Goal: Information Seeking & Learning: Learn about a topic

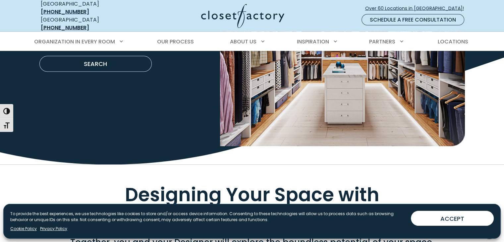
scroll to position [1259, 0]
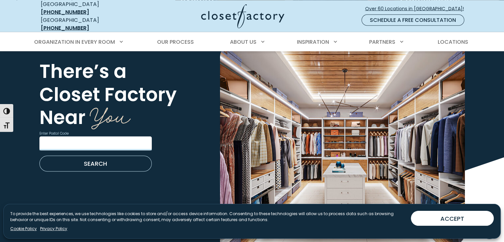
click at [97, 139] on input "Enter Postal Code" at bounding box center [95, 143] width 112 height 14
type input "*****"
click at [39, 155] on button "SEARCH" at bounding box center [95, 163] width 112 height 16
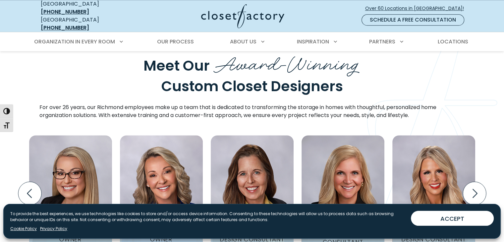
scroll to position [828, 0]
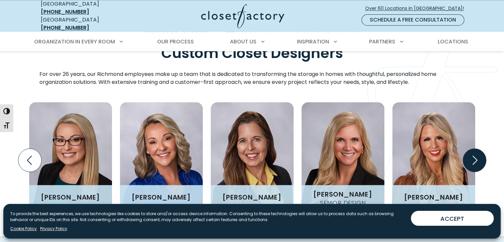
click at [476, 148] on icon "Next slide" at bounding box center [473, 159] width 23 height 23
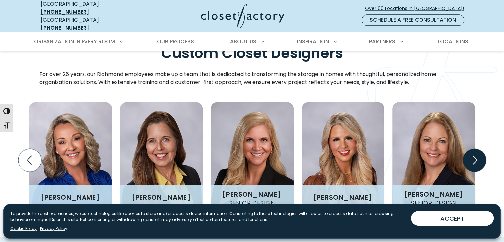
click at [474, 148] on icon "Next slide" at bounding box center [473, 159] width 23 height 23
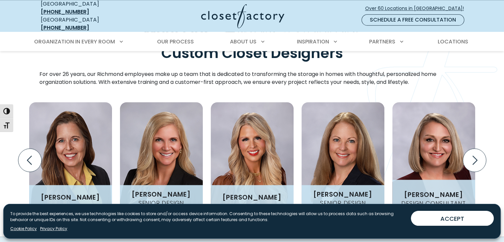
click at [420, 191] on h3 "Amanda Weidenhamer" at bounding box center [433, 194] width 64 height 7
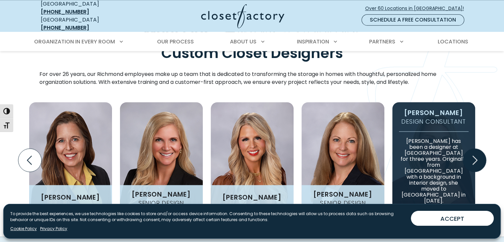
click at [475, 150] on icon "Next slide" at bounding box center [473, 159] width 23 height 23
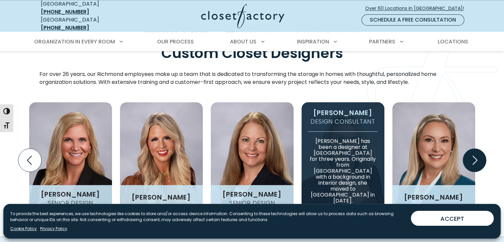
click at [475, 150] on icon "Next slide" at bounding box center [473, 159] width 23 height 23
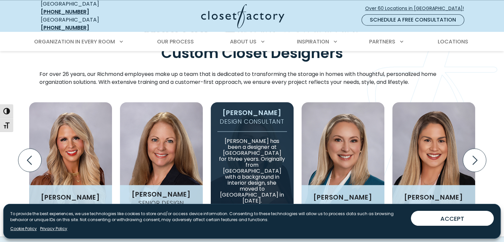
click at [263, 168] on p "Amanda has been a designer at Closet Factory Richmond for three years. Original…" at bounding box center [252, 167] width 70 height 73
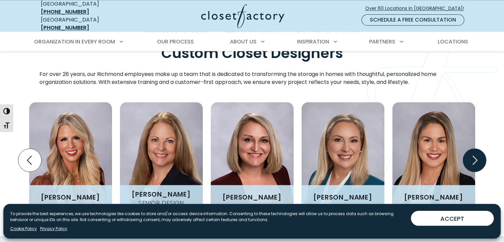
click at [474, 155] on icon "Next slide" at bounding box center [474, 159] width 5 height 9
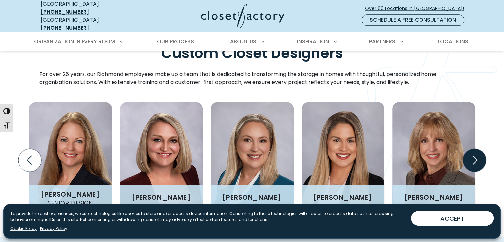
click at [474, 155] on icon "Next slide" at bounding box center [474, 159] width 5 height 9
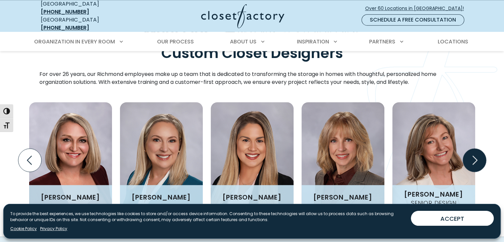
click at [474, 155] on icon "Next slide" at bounding box center [474, 159] width 5 height 9
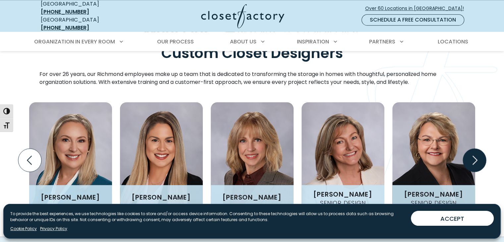
click at [474, 155] on icon "Next slide" at bounding box center [474, 159] width 5 height 9
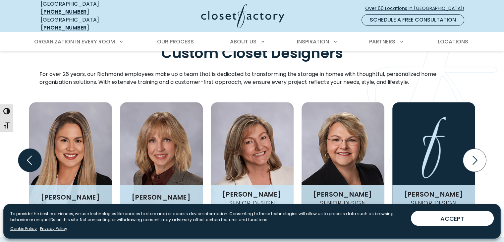
click at [25, 148] on icon "Previous slide" at bounding box center [29, 159] width 23 height 23
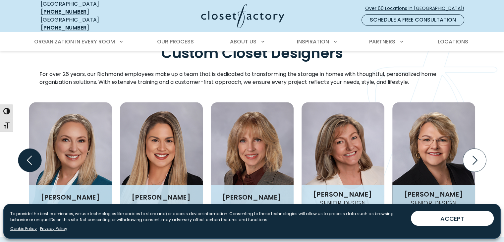
click at [25, 148] on icon "Previous slide" at bounding box center [29, 159] width 23 height 23
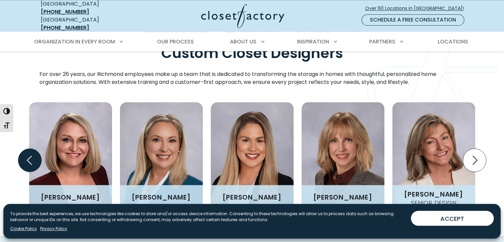
click at [25, 148] on icon "Previous slide" at bounding box center [29, 159] width 23 height 23
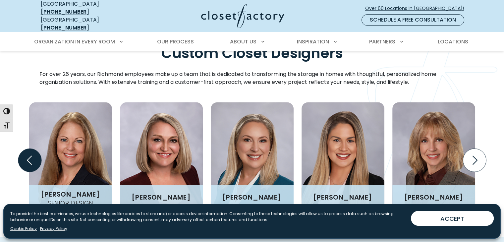
click at [25, 148] on icon "Previous slide" at bounding box center [29, 159] width 23 height 23
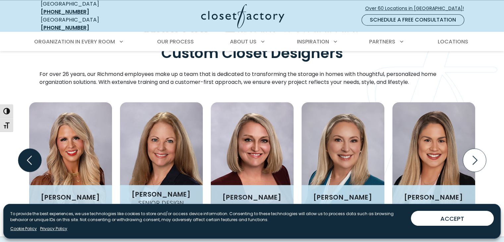
click at [25, 148] on icon "Previous slide" at bounding box center [29, 159] width 23 height 23
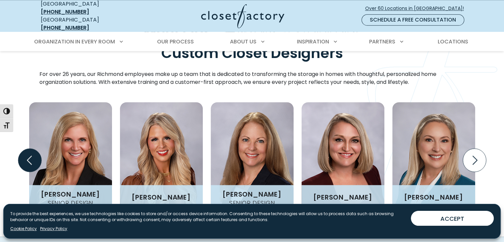
click at [25, 148] on icon "Previous slide" at bounding box center [29, 159] width 23 height 23
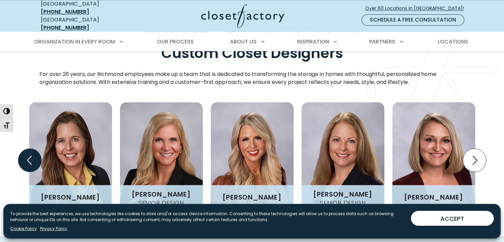
click at [25, 148] on icon "Previous slide" at bounding box center [29, 159] width 23 height 23
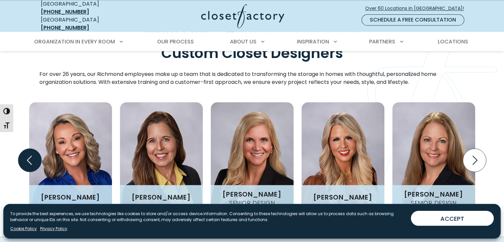
click at [25, 148] on icon "Previous slide" at bounding box center [29, 159] width 23 height 23
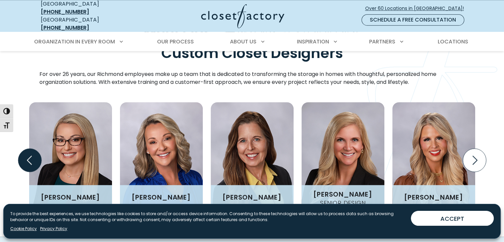
click at [25, 148] on icon "Previous slide" at bounding box center [29, 159] width 23 height 23
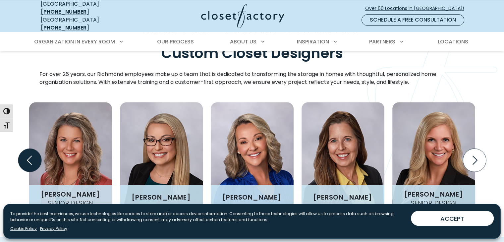
click at [25, 148] on icon "Previous slide" at bounding box center [29, 159] width 23 height 23
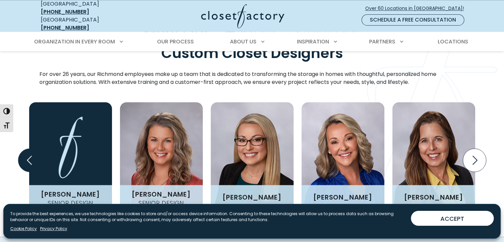
click at [25, 148] on icon "Previous slide" at bounding box center [29, 159] width 23 height 23
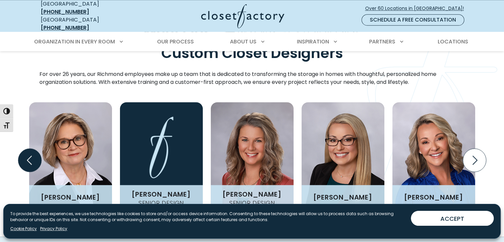
click at [25, 148] on icon "Previous slide" at bounding box center [29, 159] width 23 height 23
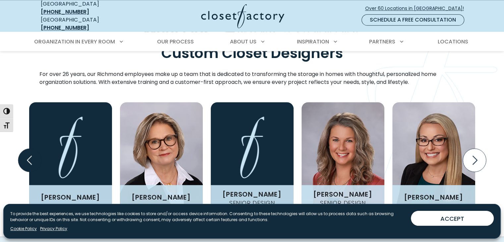
click at [25, 148] on icon "Previous slide" at bounding box center [29, 159] width 23 height 23
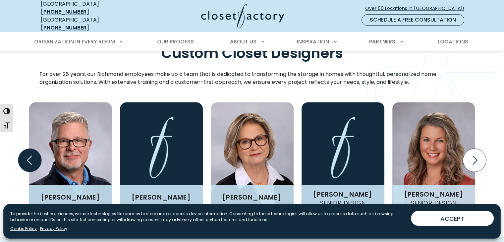
click at [25, 148] on icon "Previous slide" at bounding box center [29, 159] width 23 height 23
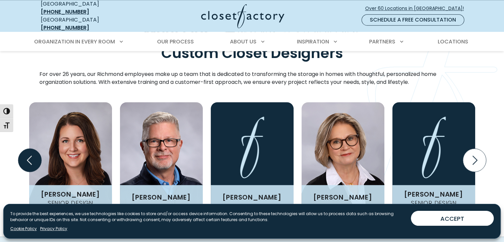
click at [25, 148] on icon "Previous slide" at bounding box center [29, 159] width 23 height 23
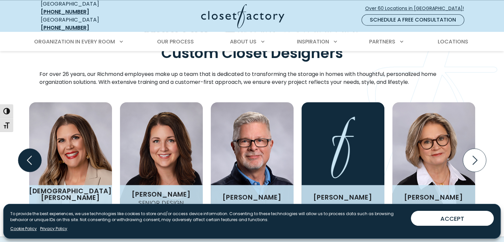
click at [25, 148] on icon "Previous slide" at bounding box center [29, 159] width 23 height 23
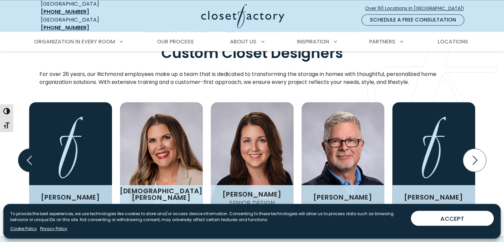
click at [25, 148] on icon "Previous slide" at bounding box center [29, 159] width 23 height 23
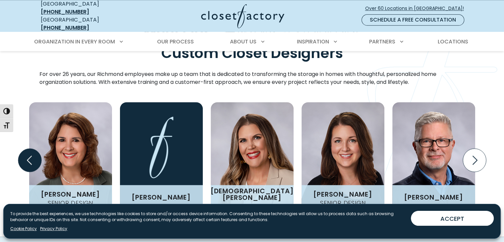
click at [25, 148] on icon "Previous slide" at bounding box center [29, 159] width 23 height 23
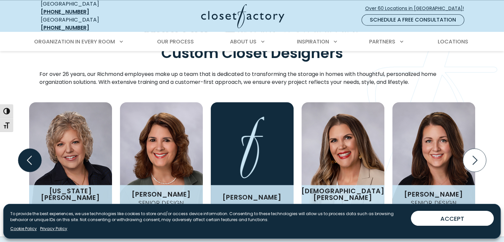
click at [25, 148] on icon "Previous slide" at bounding box center [29, 159] width 23 height 23
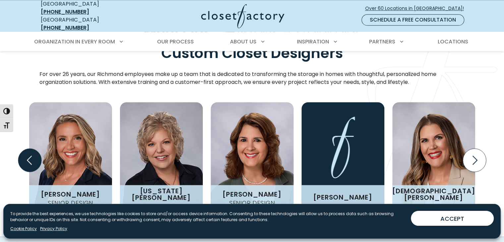
click at [25, 148] on icon "Previous slide" at bounding box center [29, 159] width 23 height 23
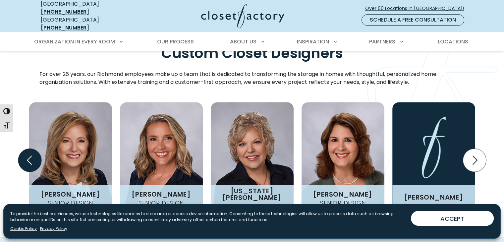
click at [25, 148] on icon "Previous slide" at bounding box center [29, 159] width 23 height 23
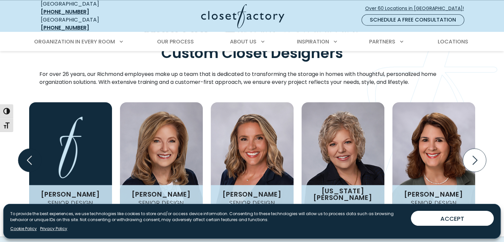
click at [25, 148] on icon "Previous slide" at bounding box center [29, 159] width 23 height 23
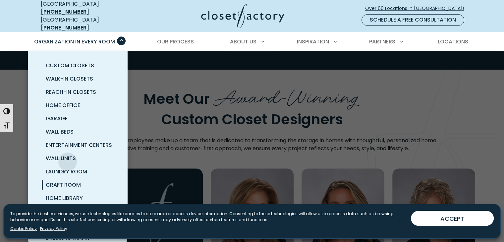
scroll to position [0, 0]
click at [62, 62] on span "Custom Closets" at bounding box center [70, 66] width 48 height 8
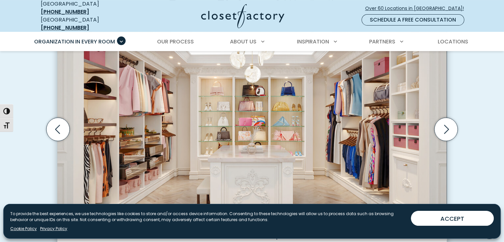
scroll to position [232, 0]
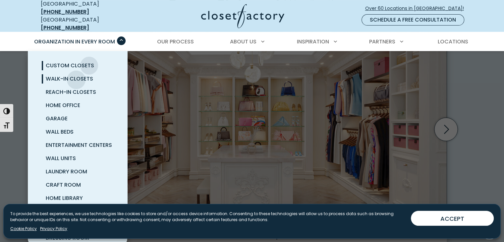
click at [76, 75] on span "Walk-In Closets" at bounding box center [69, 79] width 47 height 8
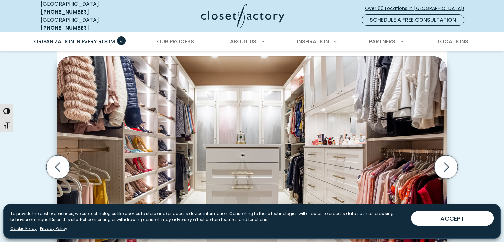
scroll to position [199, 0]
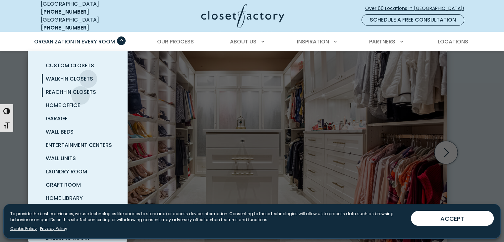
click at [81, 90] on span "Reach-In Closets" at bounding box center [71, 92] width 50 height 8
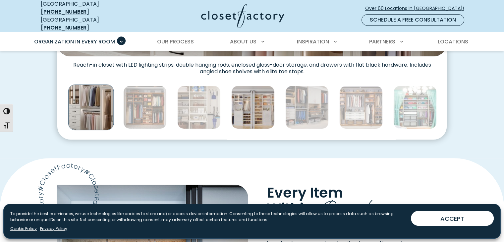
scroll to position [398, 0]
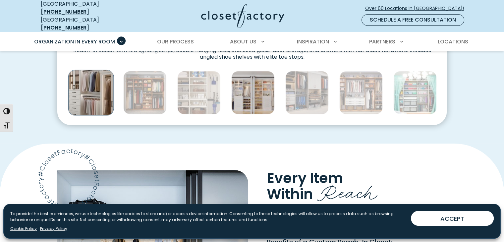
click at [252, 89] on img "Thumbnail Gallery" at bounding box center [252, 92] width 43 height 43
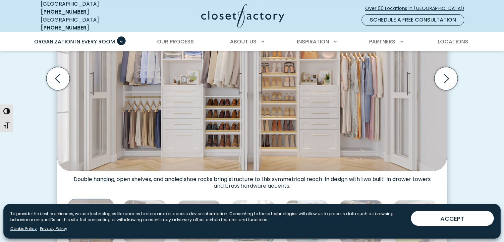
scroll to position [265, 0]
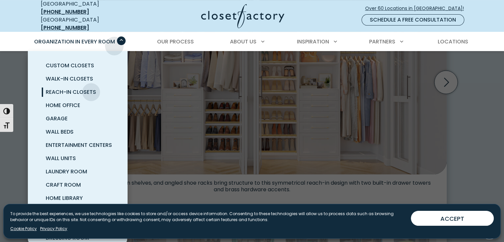
click at [114, 41] on div "Organization in Every Room Custom Closets Walk-In Closets Reach-In Closets Home…" at bounding box center [77, 41] width 96 height 19
click at [65, 115] on span "Garage" at bounding box center [57, 119] width 22 height 8
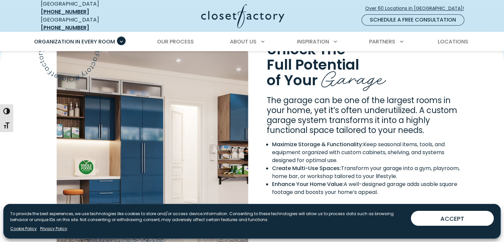
scroll to position [563, 0]
